Goal: Task Accomplishment & Management: Manage account settings

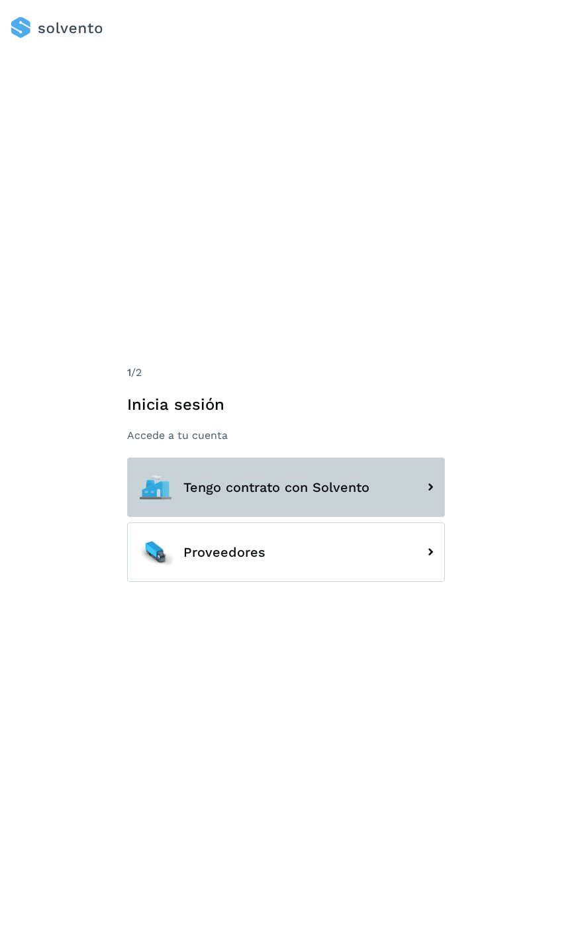
click at [324, 470] on button "Tengo contrato con Solvento" at bounding box center [286, 487] width 318 height 60
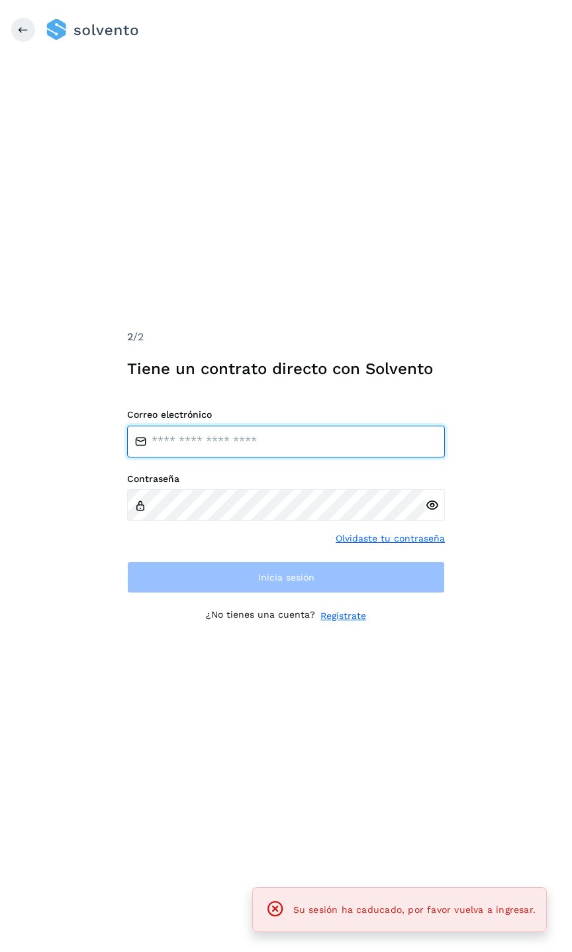
click at [275, 447] on input "email" at bounding box center [286, 441] width 318 height 32
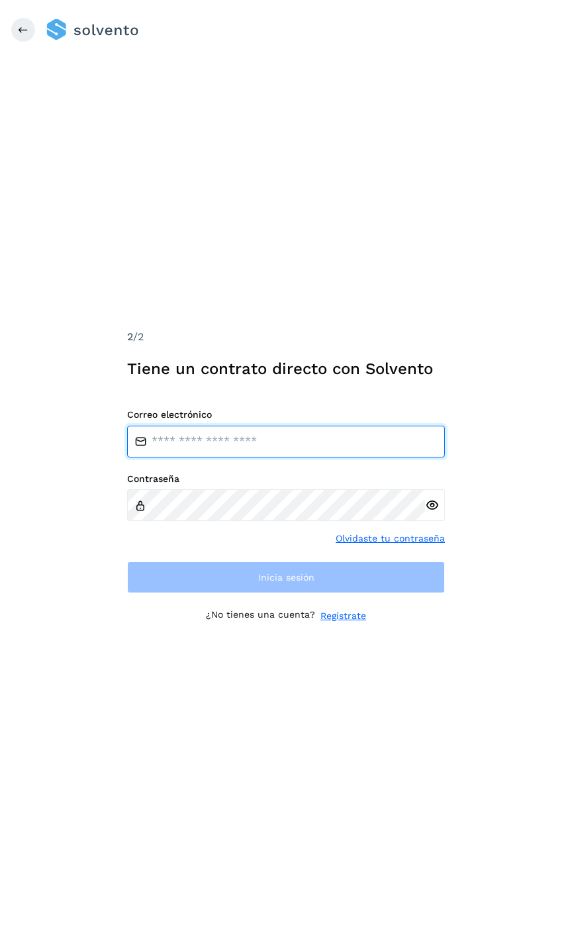
click at [222, 447] on input "email" at bounding box center [286, 441] width 318 height 32
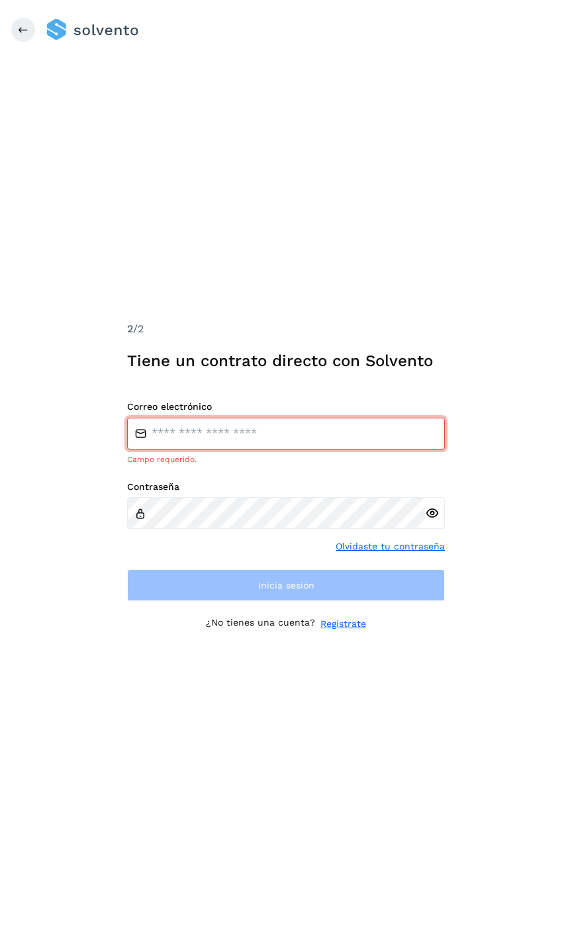
type input "**********"
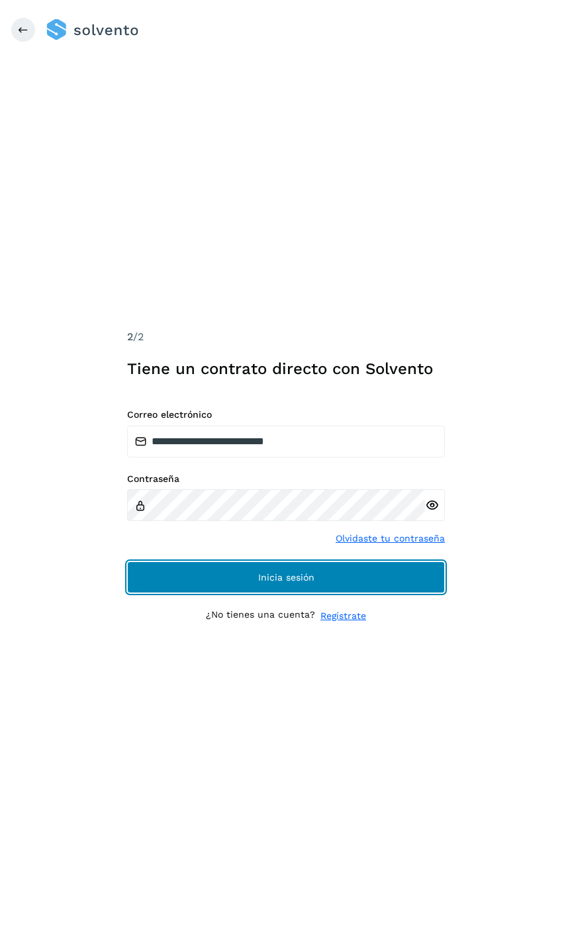
click at [288, 562] on button "Inicia sesión" at bounding box center [286, 577] width 318 height 32
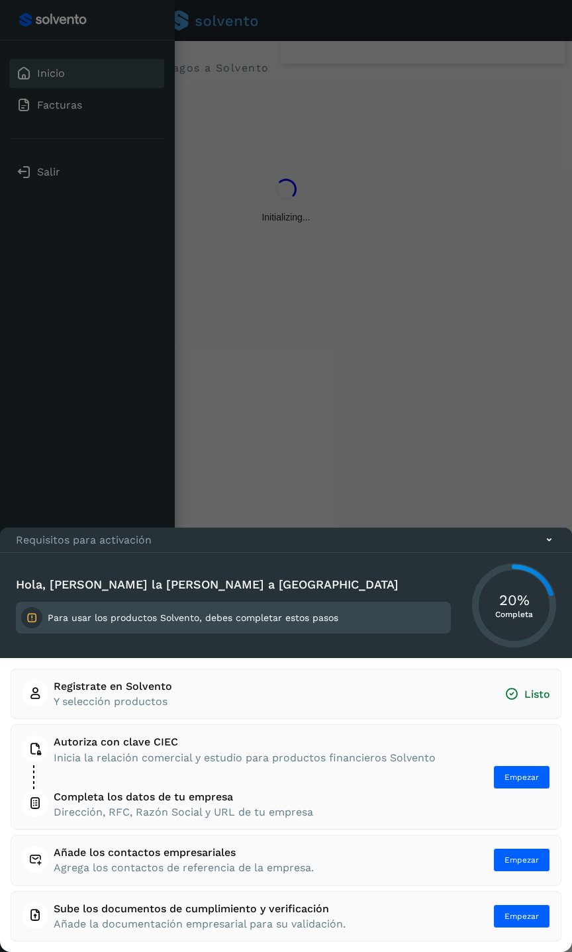
click at [551, 539] on icon at bounding box center [549, 540] width 14 height 14
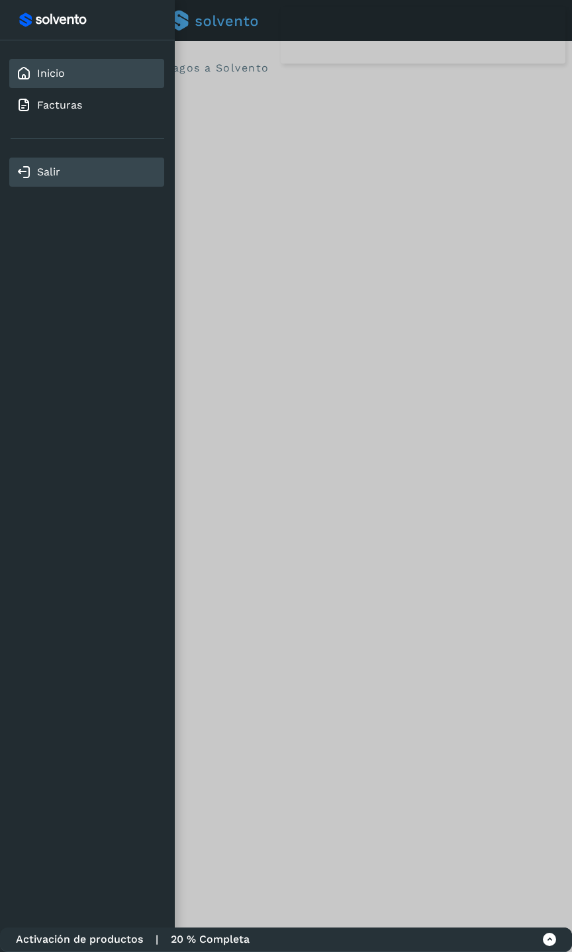
click at [44, 170] on link "Salir" at bounding box center [48, 171] width 23 height 13
